Goal: Find specific page/section: Find specific page/section

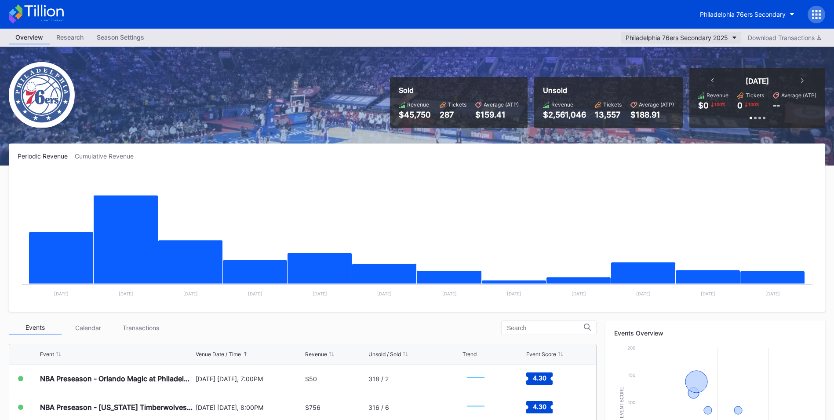
click at [651, 41] on button "Philadelphia 76ers Secondary 2025" at bounding box center [682, 38] width 120 height 12
click at [761, 11] on div "Philadelphia 76ers Secondary" at bounding box center [743, 14] width 86 height 7
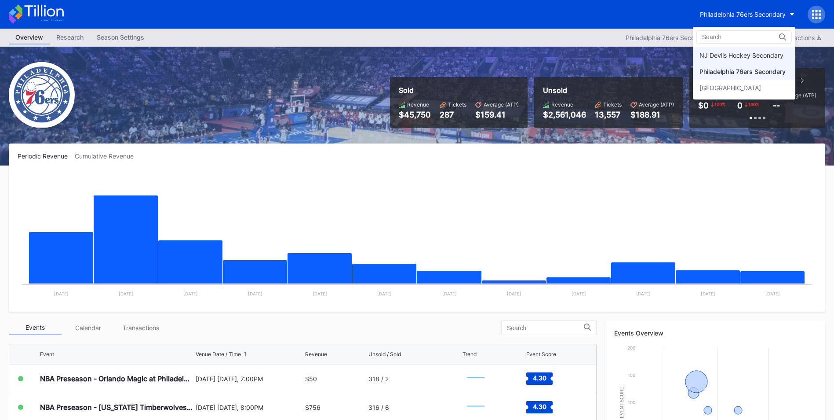
click at [713, 54] on div "NJ Devils Hockey Secondary" at bounding box center [742, 54] width 84 height 7
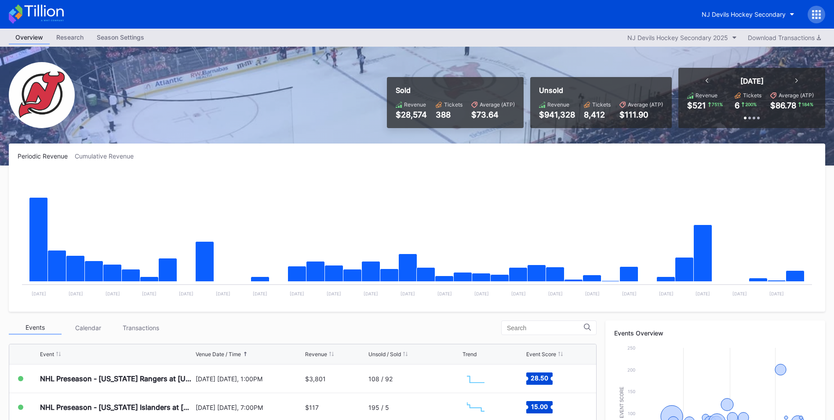
click at [142, 326] on div "Transactions" at bounding box center [140, 328] width 53 height 14
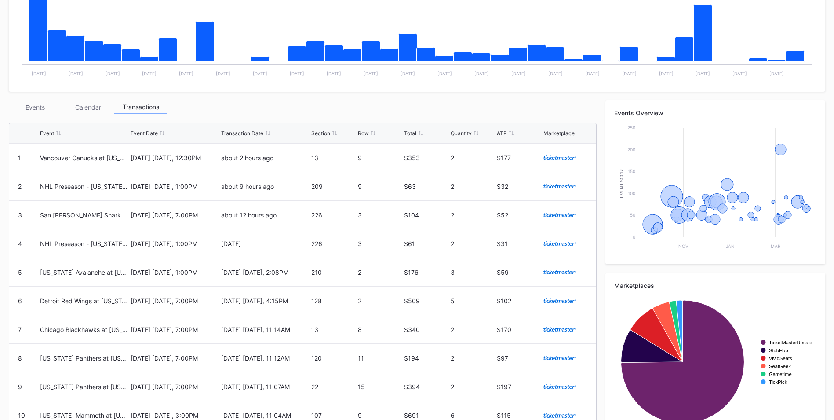
scroll to position [260, 0]
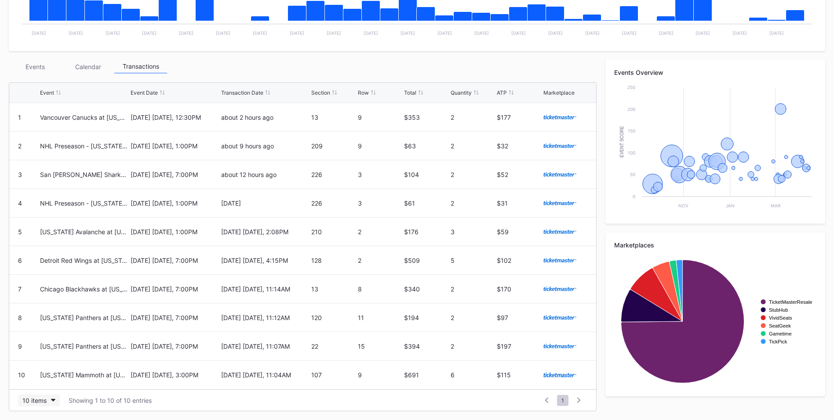
click at [44, 402] on div "10 items" at bounding box center [34, 399] width 24 height 7
click at [44, 347] on div "50 items" at bounding box center [37, 345] width 25 height 7
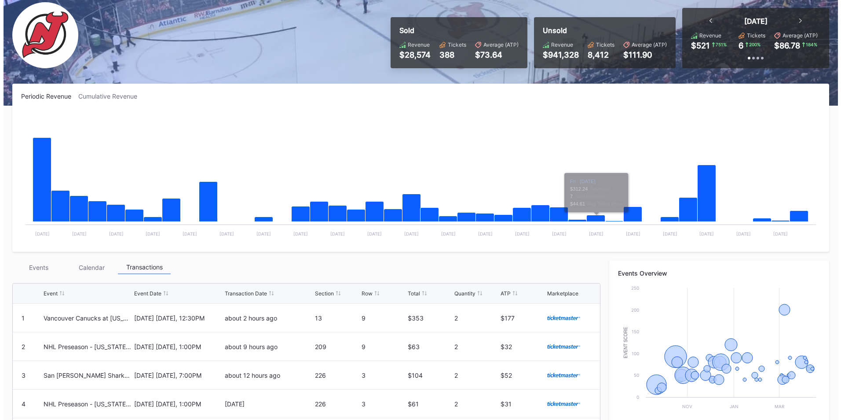
scroll to position [0, 0]
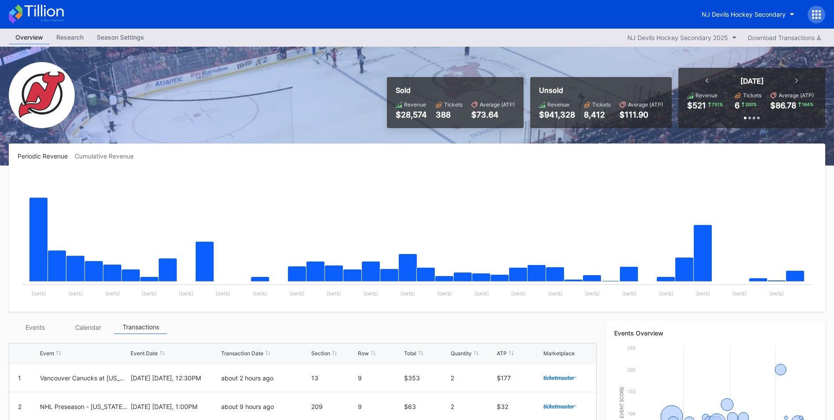
click at [815, 18] on icon at bounding box center [813, 18] width 2 height 2
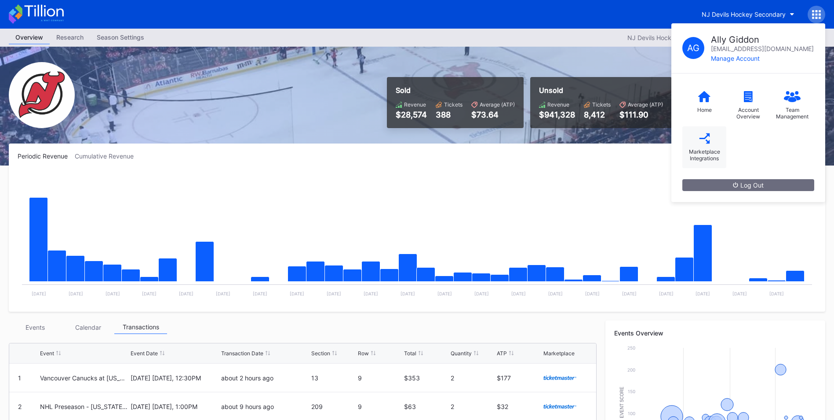
click at [702, 139] on icon at bounding box center [704, 138] width 11 height 11
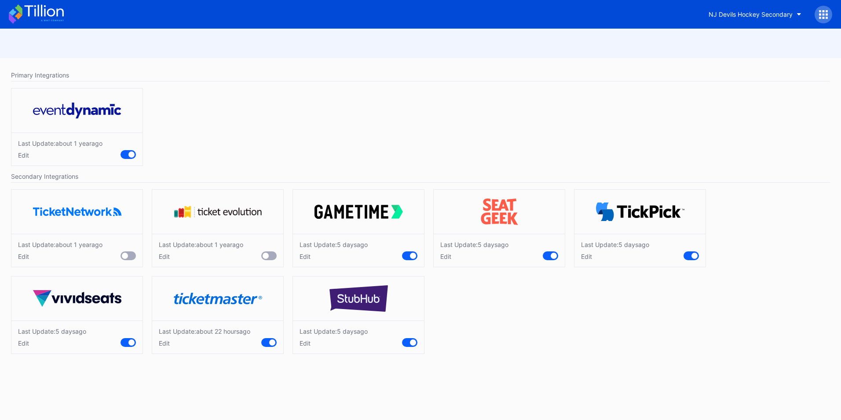
click at [302, 347] on div "Last Update: [DATE] Edit" at bounding box center [358, 336] width 131 height 33
click at [308, 343] on div "Edit" at bounding box center [334, 342] width 68 height 7
click at [164, 342] on div "Edit" at bounding box center [204, 342] width 91 height 7
